Goal: Task Accomplishment & Management: Use online tool/utility

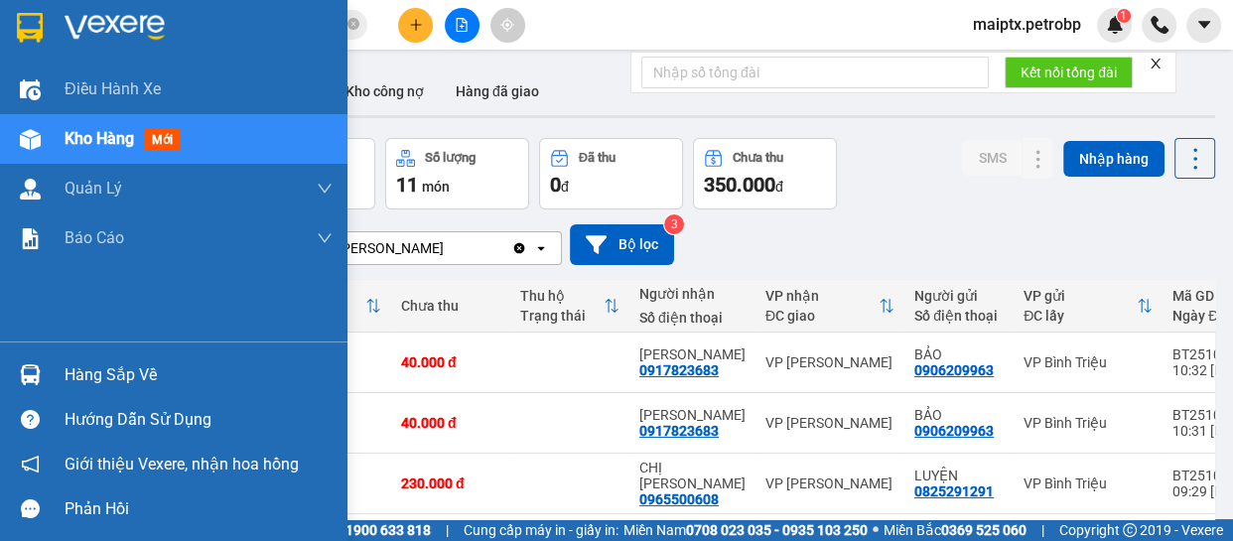
drag, startPoint x: 48, startPoint y: 375, endPoint x: 69, endPoint y: 374, distance: 20.9
click at [49, 375] on div "Hàng sắp về" at bounding box center [173, 374] width 347 height 45
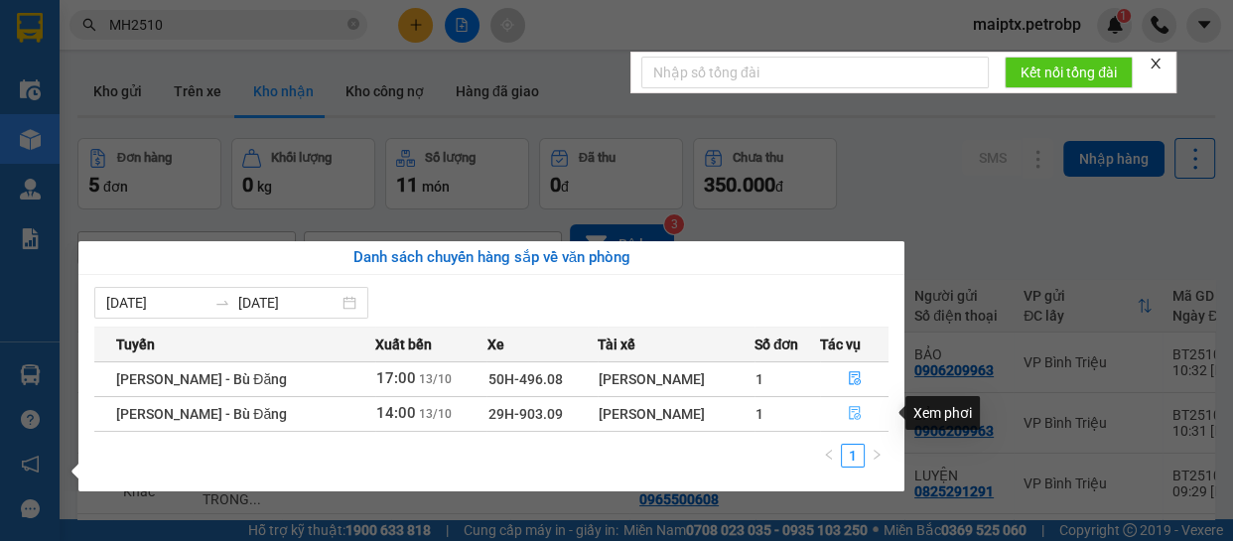
click at [844, 417] on button "button" at bounding box center [855, 414] width 68 height 32
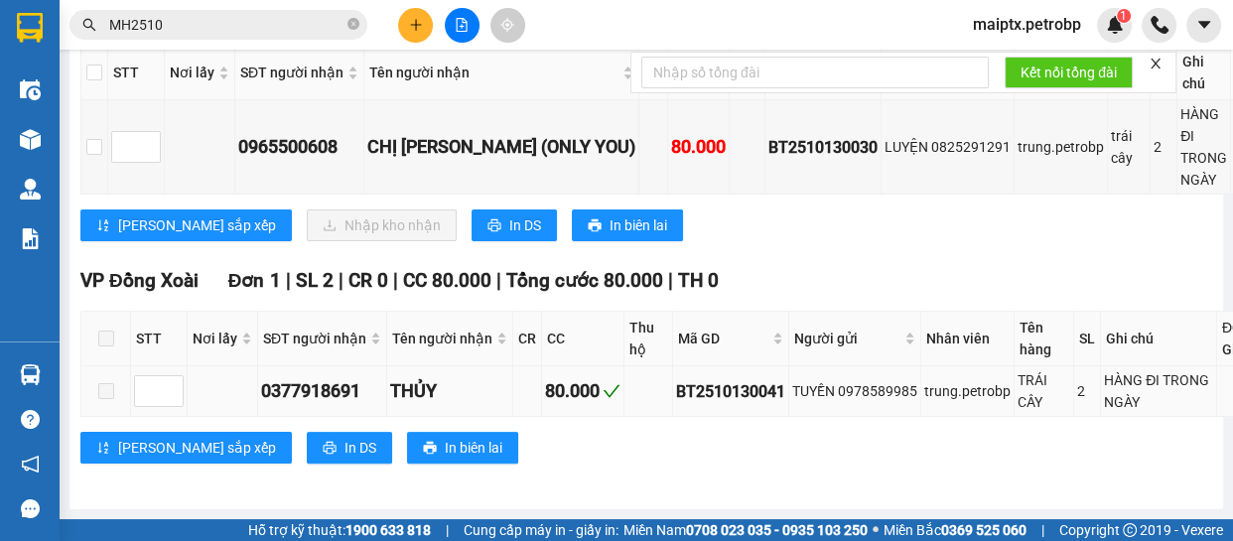
scroll to position [261, 0]
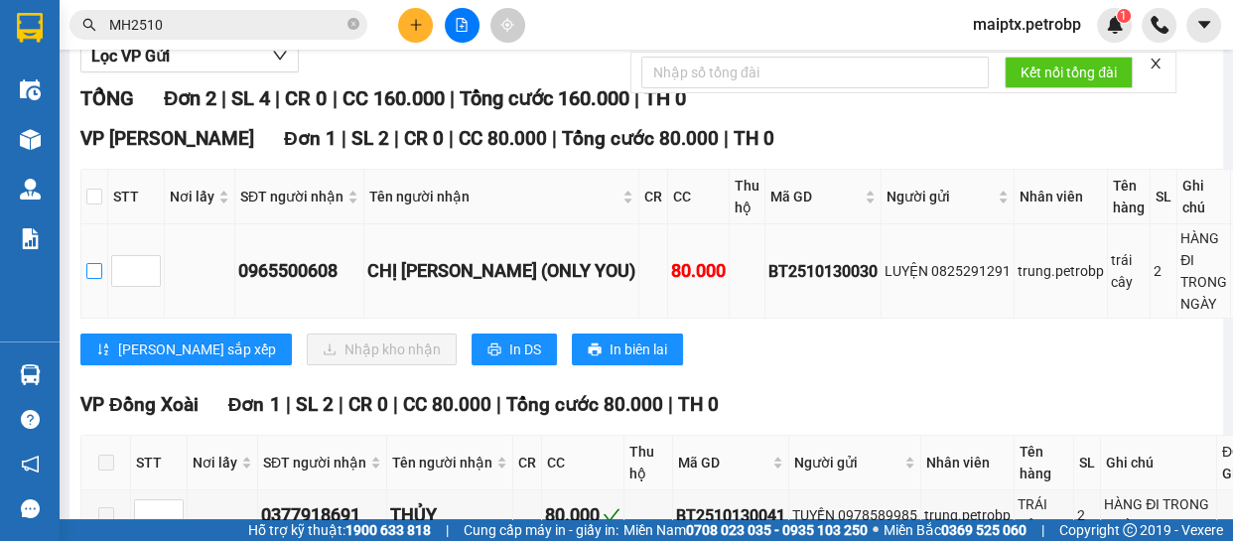
click at [93, 278] on input "checkbox" at bounding box center [94, 271] width 16 height 16
checkbox input "true"
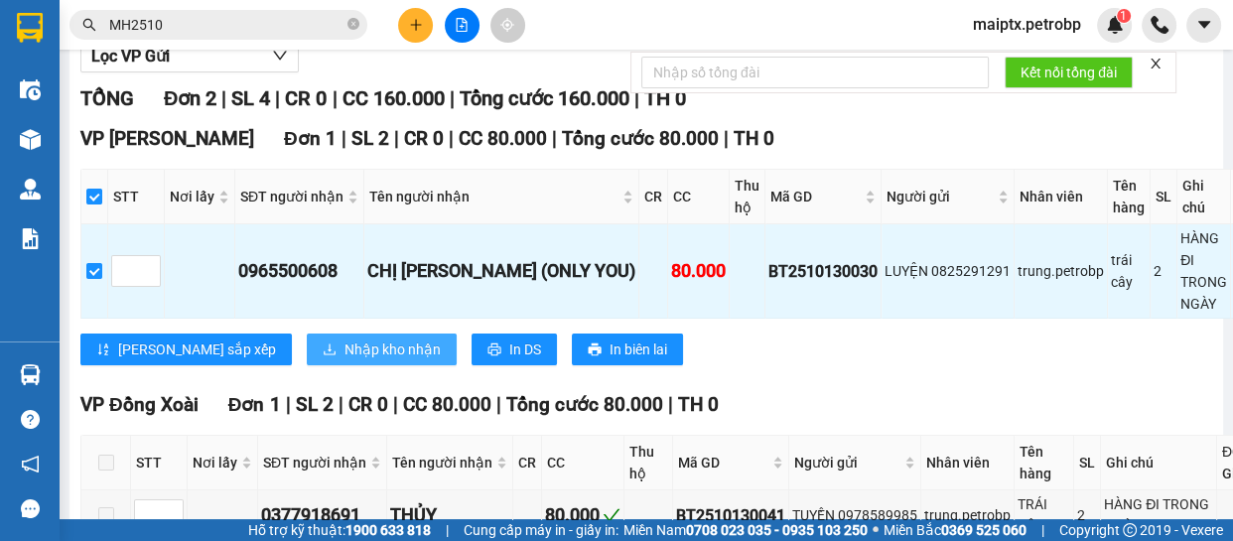
click at [344, 352] on span "Nhập kho nhận" at bounding box center [392, 350] width 96 height 22
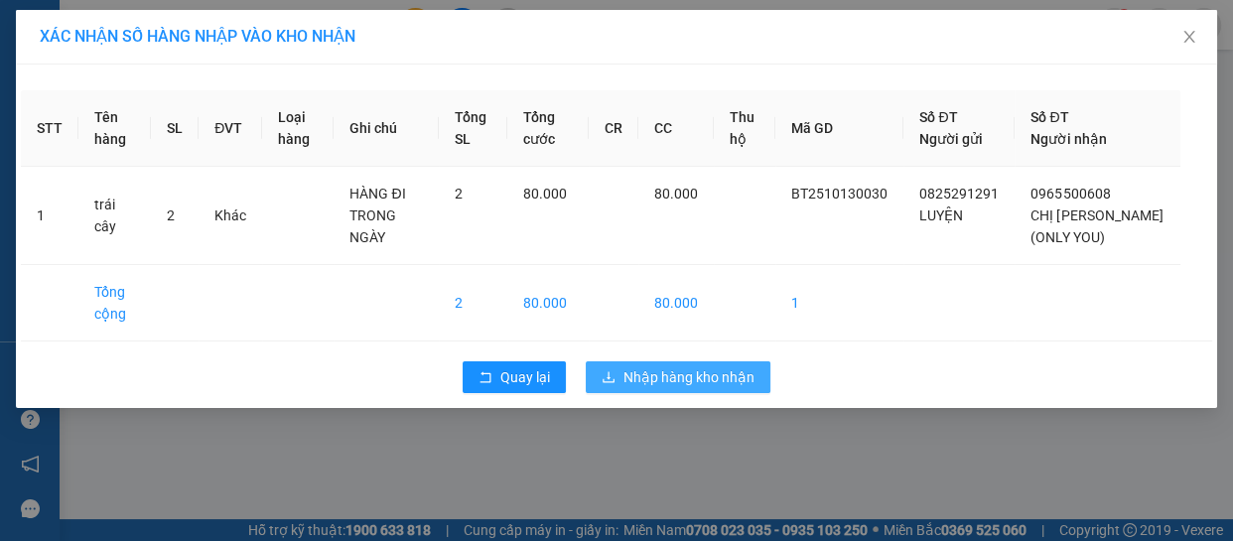
click at [691, 375] on span "Nhập hàng kho nhận" at bounding box center [688, 377] width 131 height 22
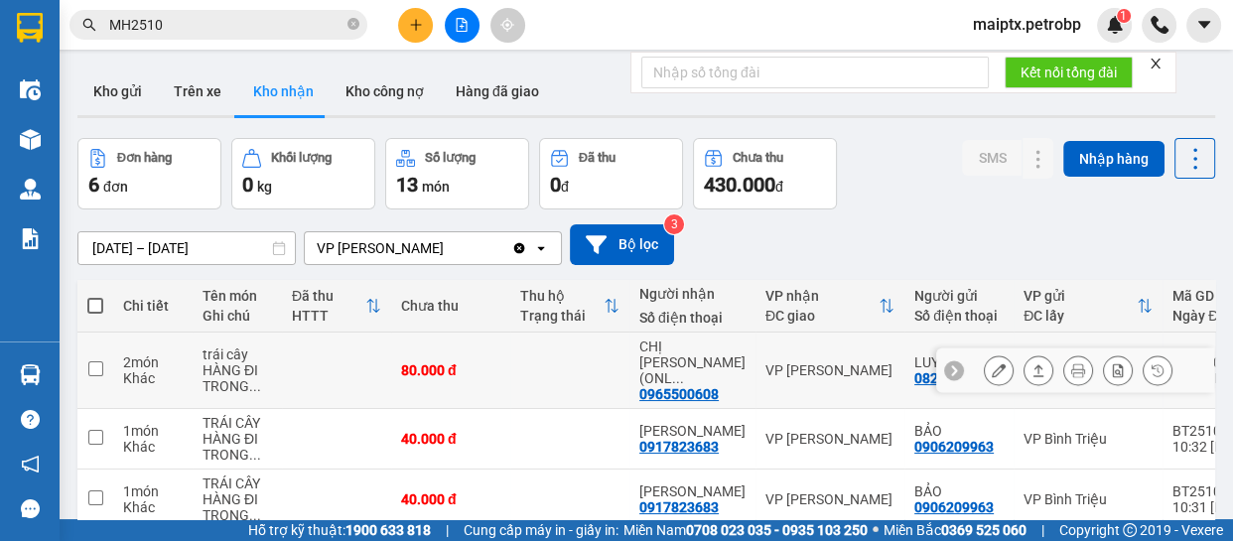
scroll to position [248, 0]
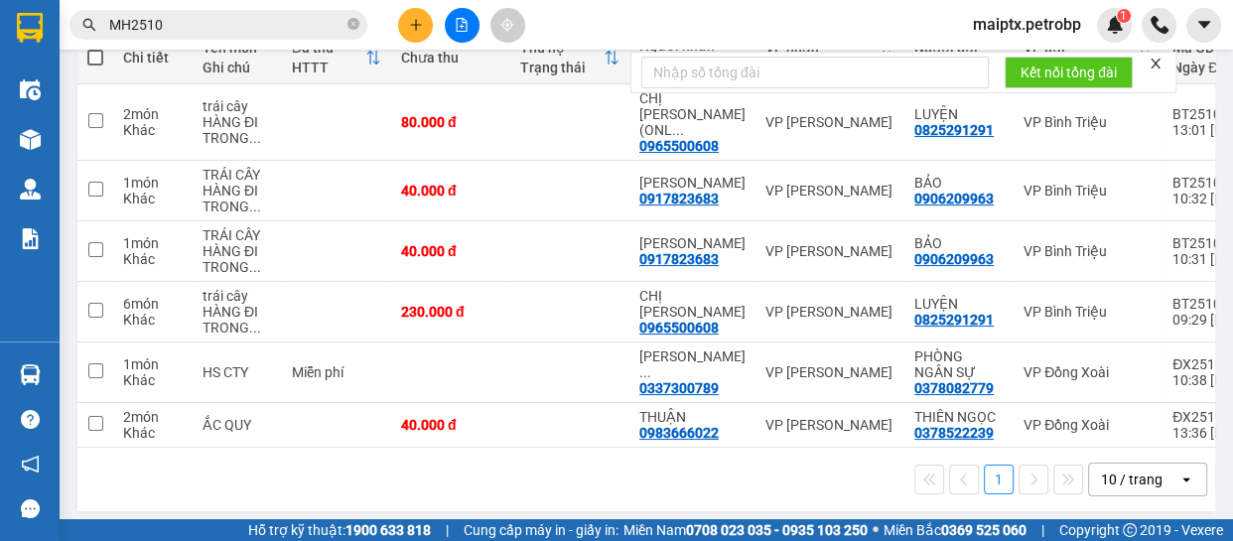
click at [312, 448] on div "1 10 / trang open" at bounding box center [646, 480] width 1138 height 64
